Goal: Navigation & Orientation: Find specific page/section

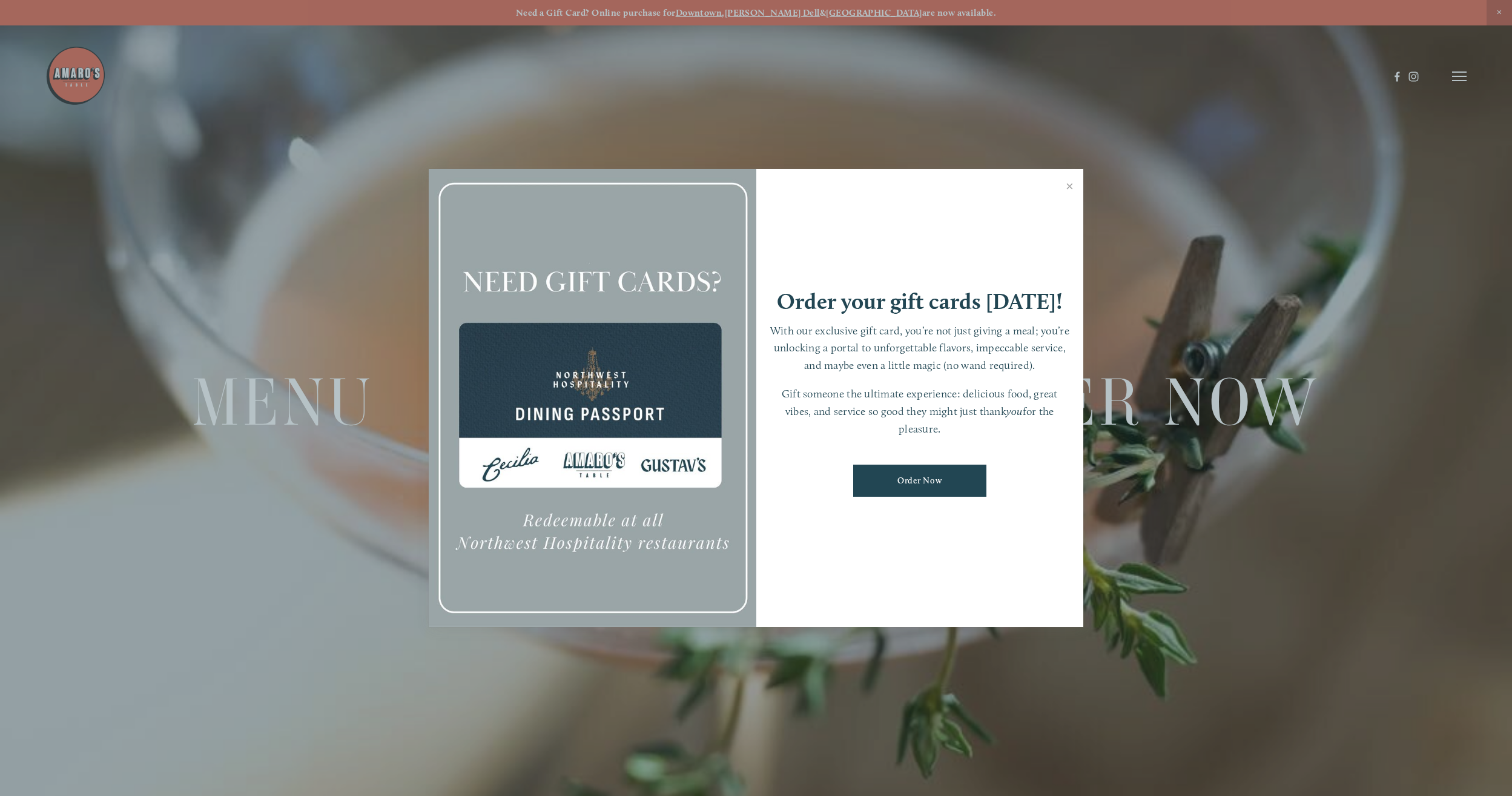
click at [728, 729] on div at bounding box center [756, 398] width 1512 height 796
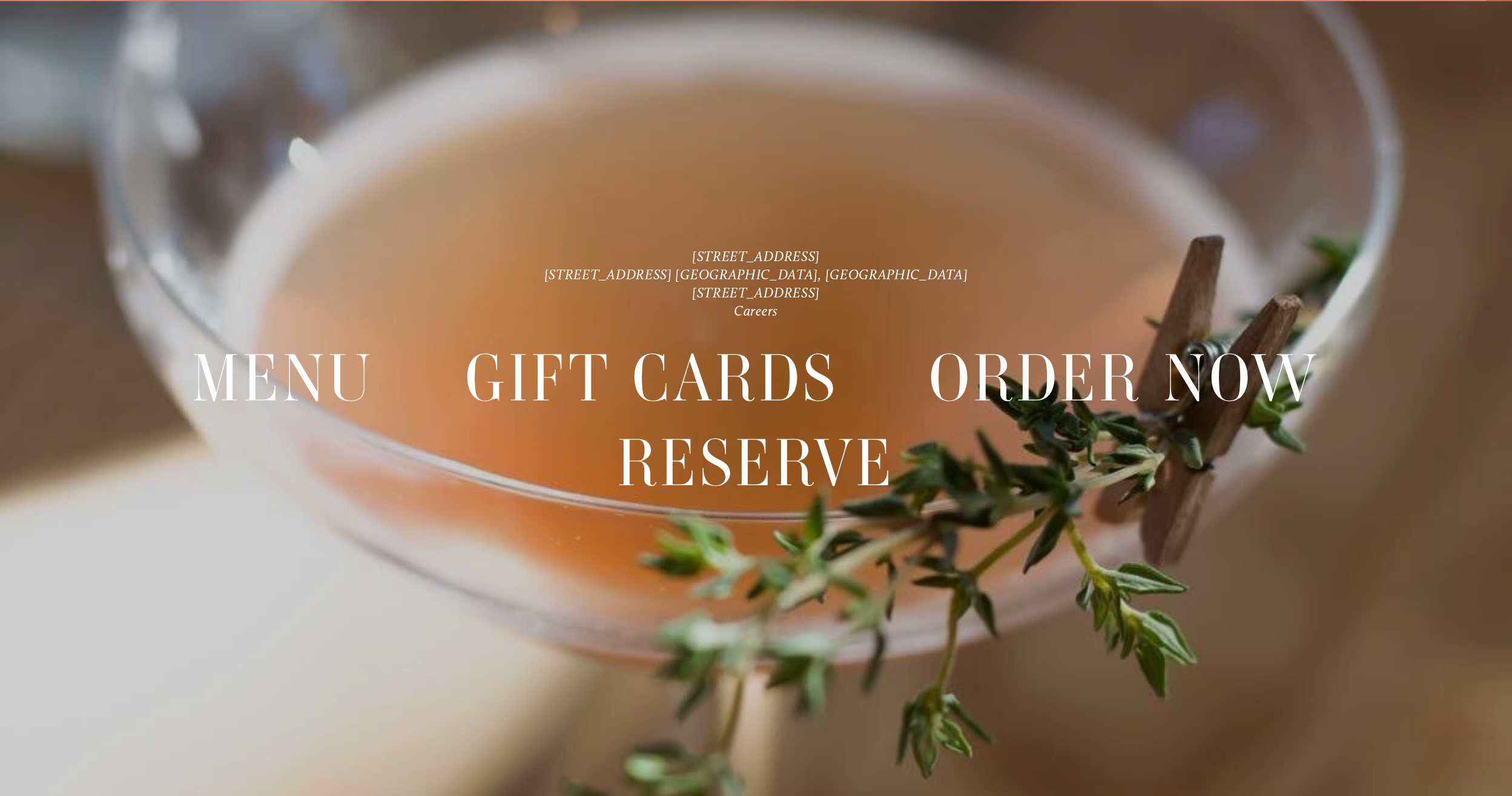
scroll to position [26, 0]
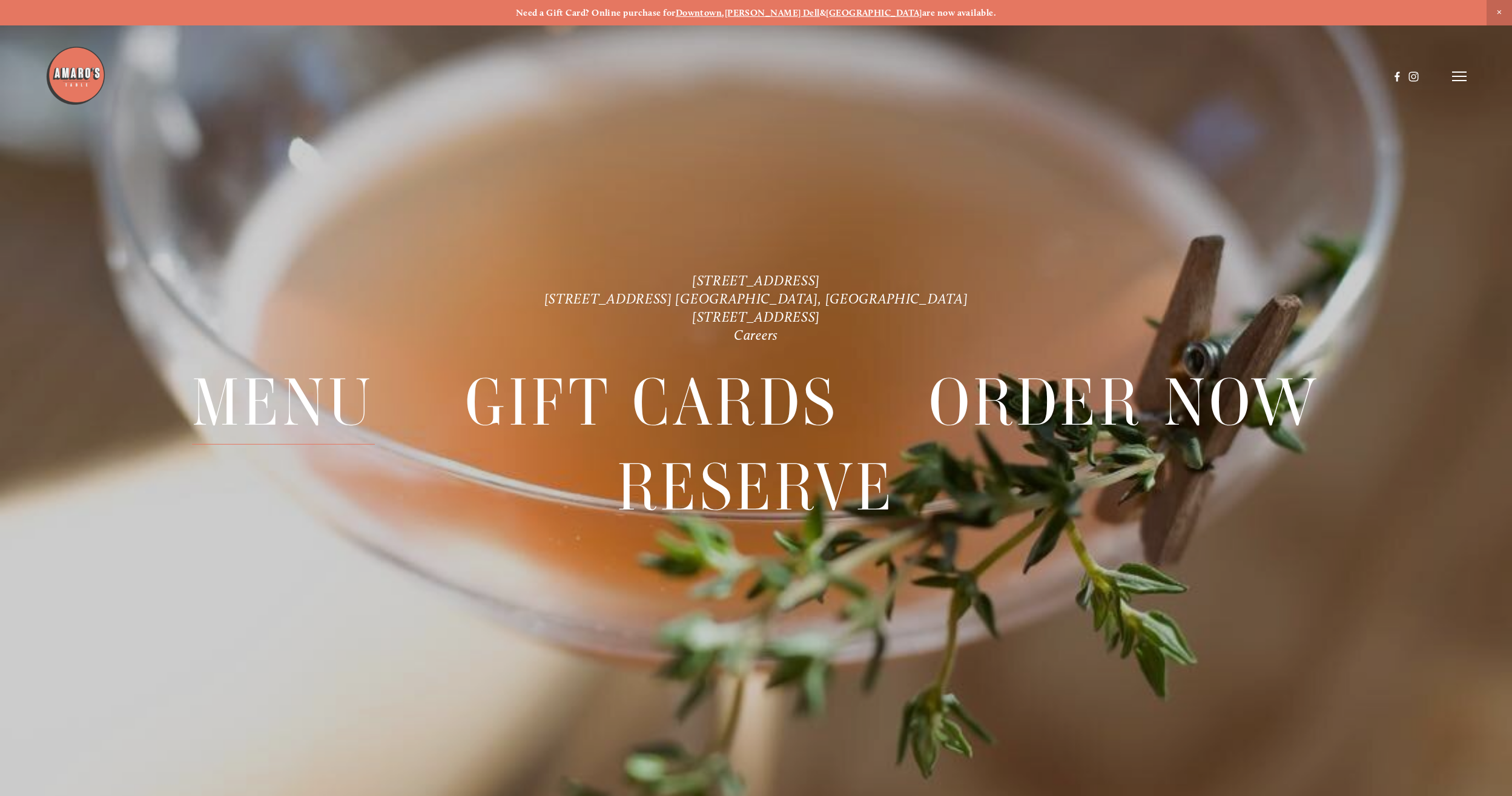
click at [323, 401] on span "Menu" at bounding box center [284, 402] width 183 height 84
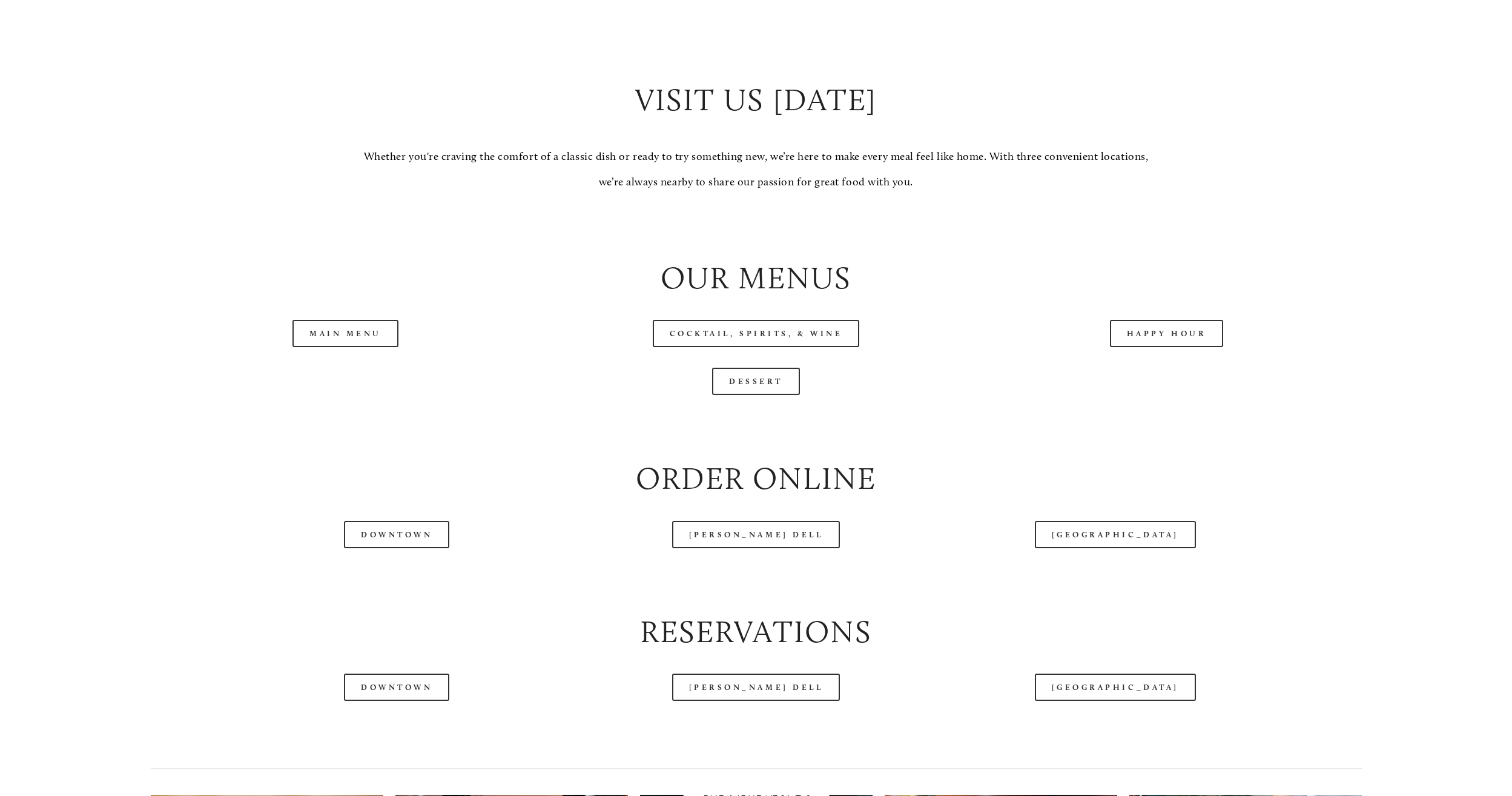
scroll to position [1393, 0]
click at [1150, 343] on link "Happy Hour" at bounding box center [1166, 332] width 113 height 27
